Goal: Communication & Community: Answer question/provide support

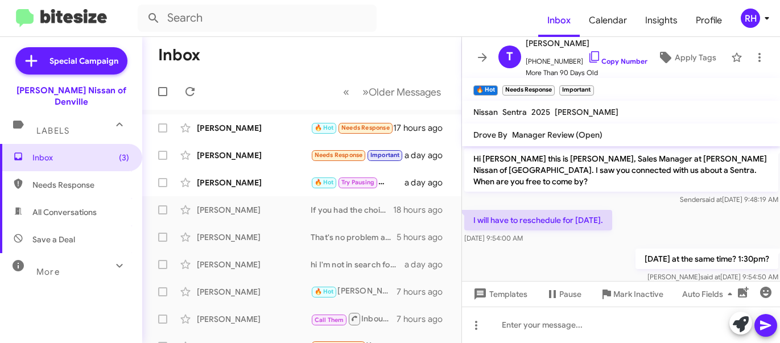
scroll to position [1691, 0]
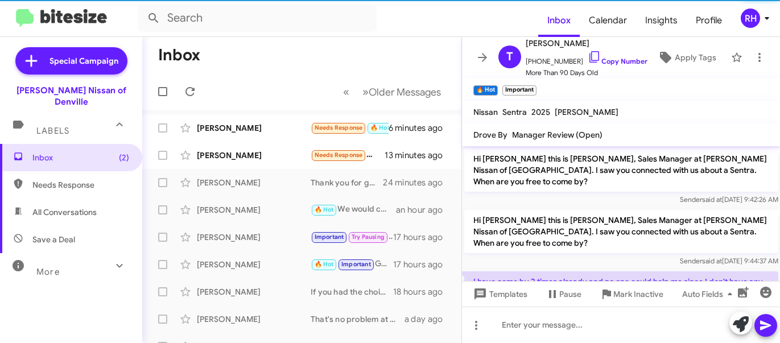
scroll to position [947, 0]
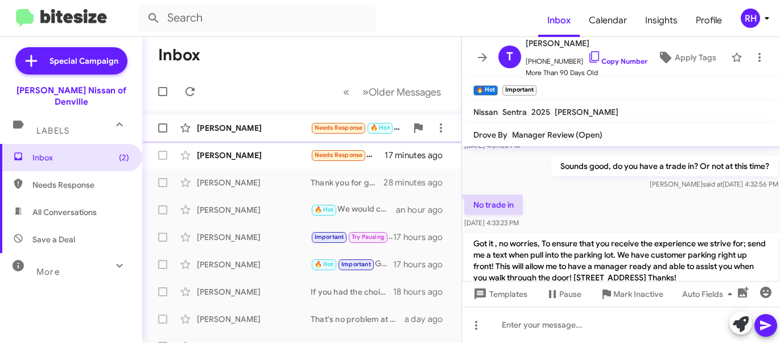
click at [258, 133] on div "Harold Coppinger" at bounding box center [254, 127] width 114 height 11
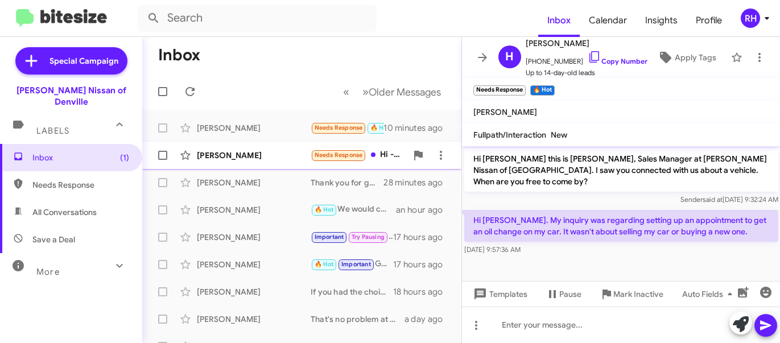
click at [262, 154] on div "Kevin Lo" at bounding box center [254, 155] width 114 height 11
